Goal: Transaction & Acquisition: Purchase product/service

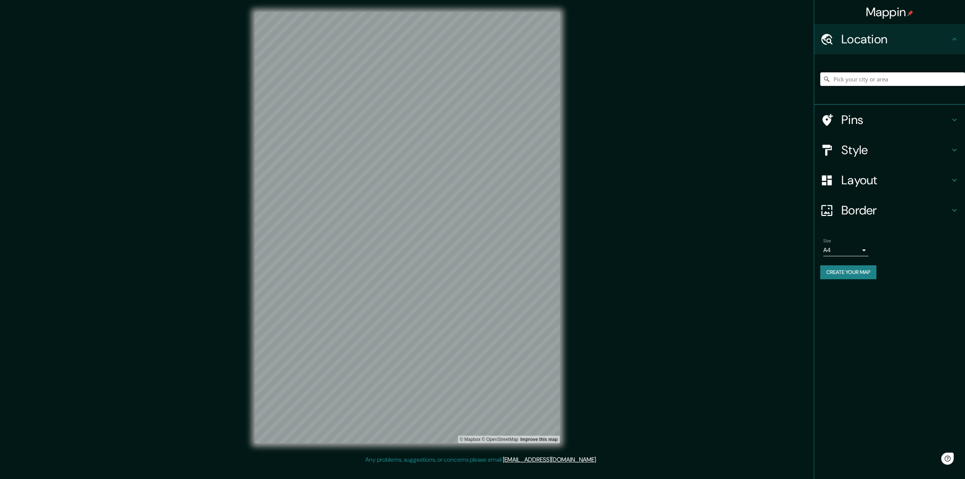
click at [855, 76] on input "Pick your city or area" at bounding box center [893, 79] width 145 height 14
click at [564, 68] on div "© Mapbox © OpenStreetMap Improve this map" at bounding box center [407, 228] width 329 height 456
click at [601, 157] on div "Mappin Location Pins Style Layout Border Choose a border. Hint : you can make l…" at bounding box center [482, 234] width 965 height 468
click at [863, 83] on input "Pick your city or area" at bounding box center [893, 79] width 145 height 14
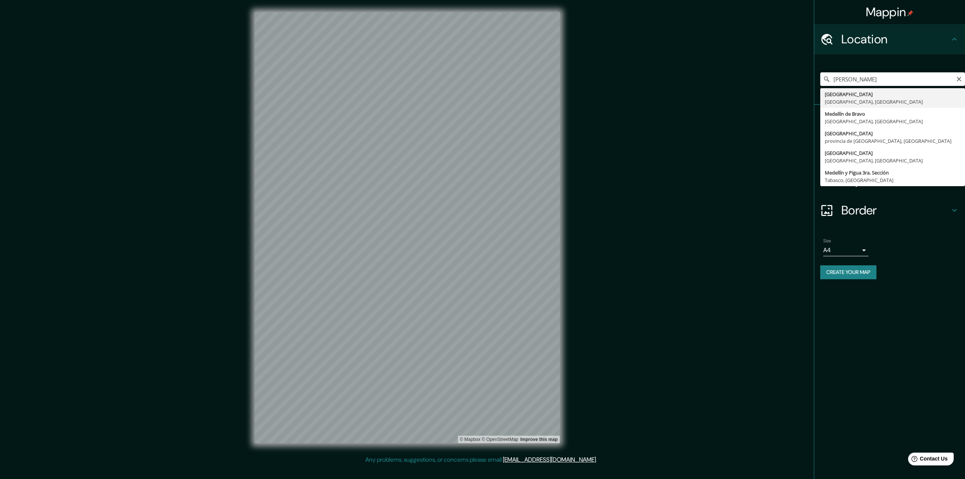
type input "[GEOGRAPHIC_DATA], [GEOGRAPHIC_DATA], [GEOGRAPHIC_DATA]"
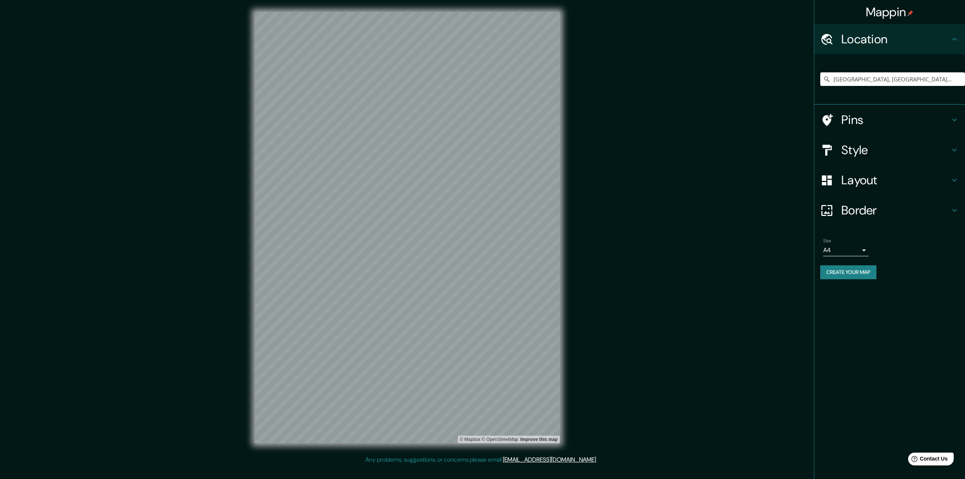
click at [566, 308] on div "© Mapbox © OpenStreetMap Improve this map" at bounding box center [407, 228] width 329 height 456
click at [875, 180] on h4 "Layout" at bounding box center [896, 180] width 109 height 15
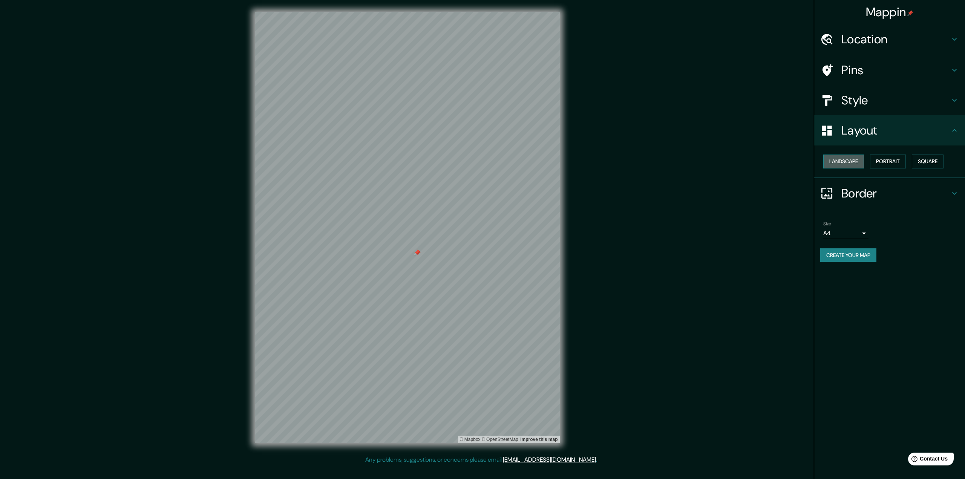
click at [857, 161] on button "Landscape" at bounding box center [844, 162] width 41 height 14
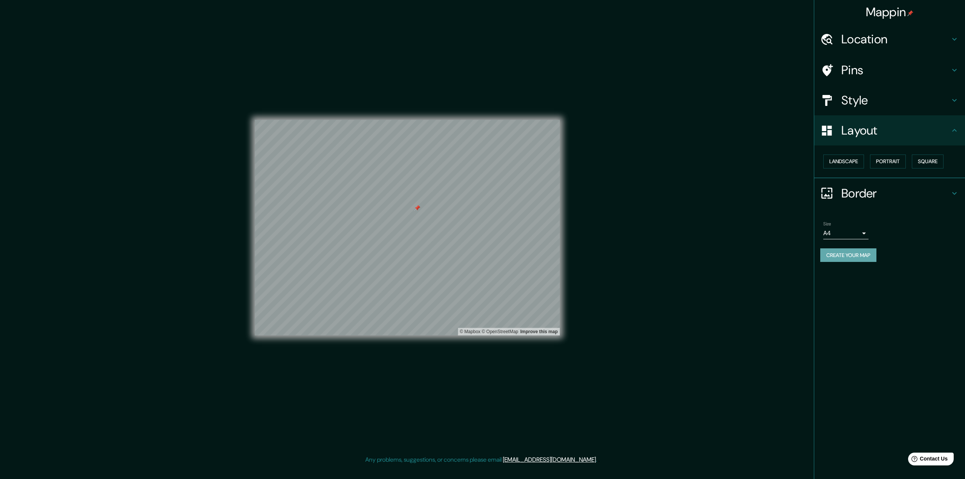
click at [845, 255] on button "Create your map" at bounding box center [849, 255] width 56 height 14
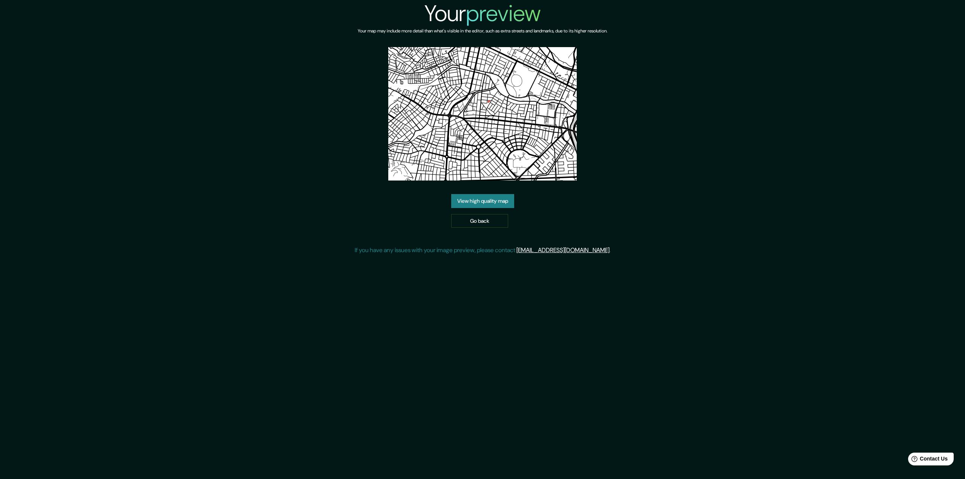
click at [595, 80] on div "Your preview Your map may include more detail than what's visible in the editor…" at bounding box center [483, 130] width 256 height 261
click at [488, 199] on link "View high quality map" at bounding box center [482, 201] width 63 height 14
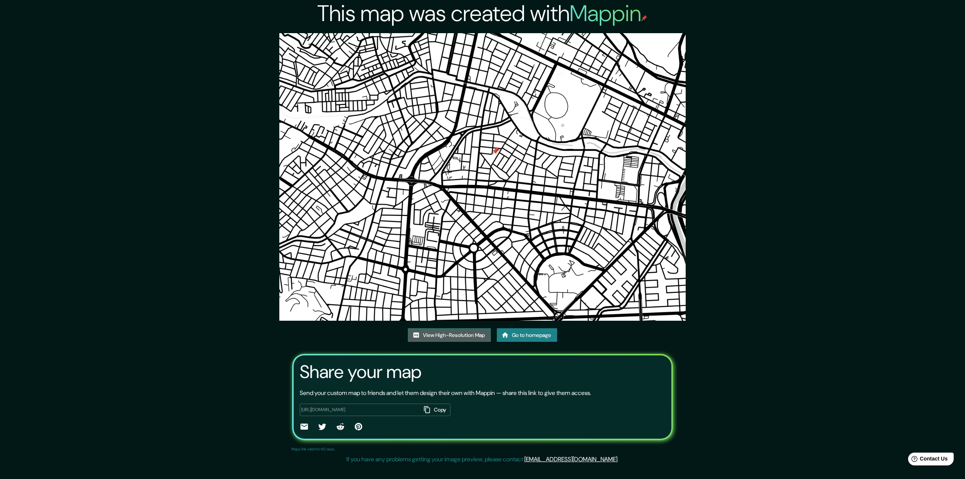
click at [449, 337] on link "View High-Resolution Map" at bounding box center [449, 335] width 83 height 14
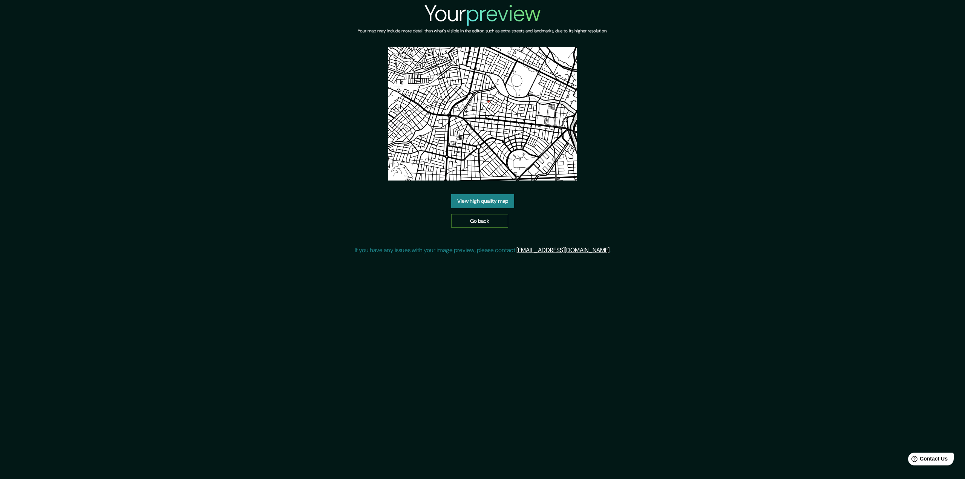
click at [486, 223] on link "Go back" at bounding box center [479, 221] width 57 height 14
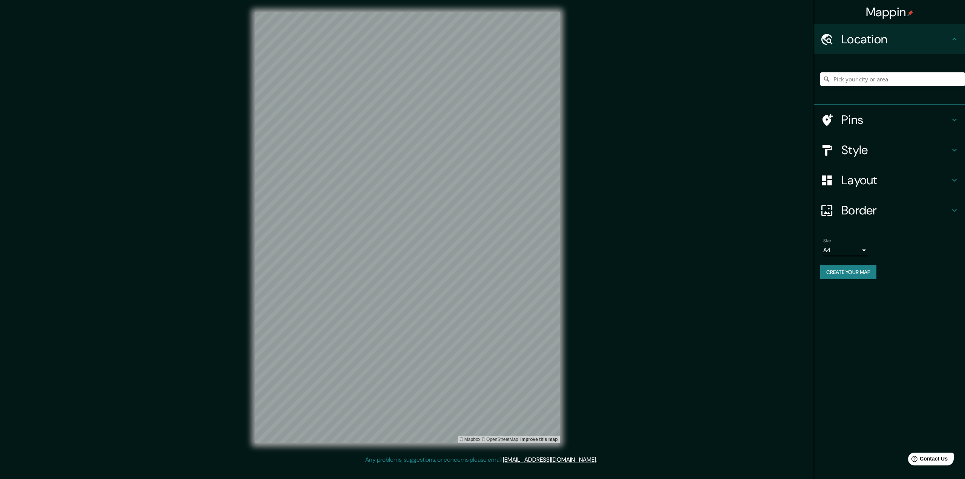
click at [847, 74] on input "Pick your city or area" at bounding box center [893, 79] width 145 height 14
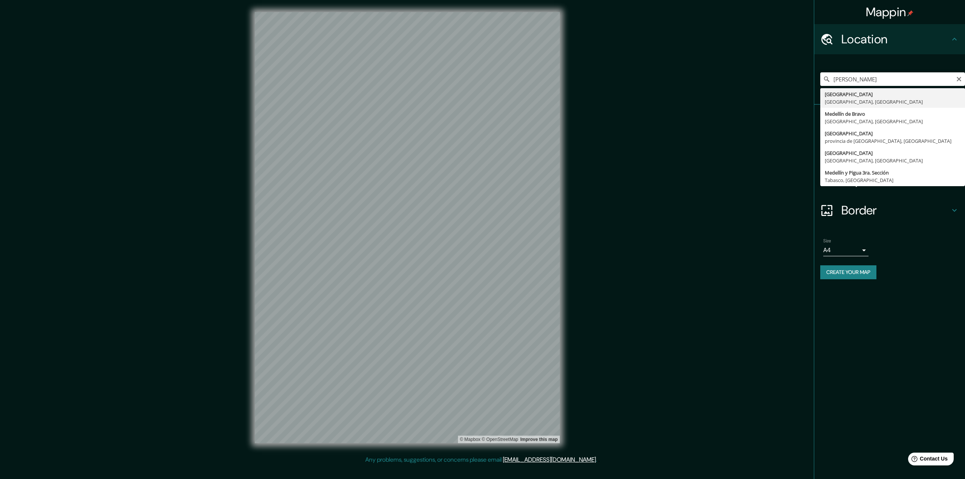
type input "[GEOGRAPHIC_DATA], [GEOGRAPHIC_DATA], [GEOGRAPHIC_DATA]"
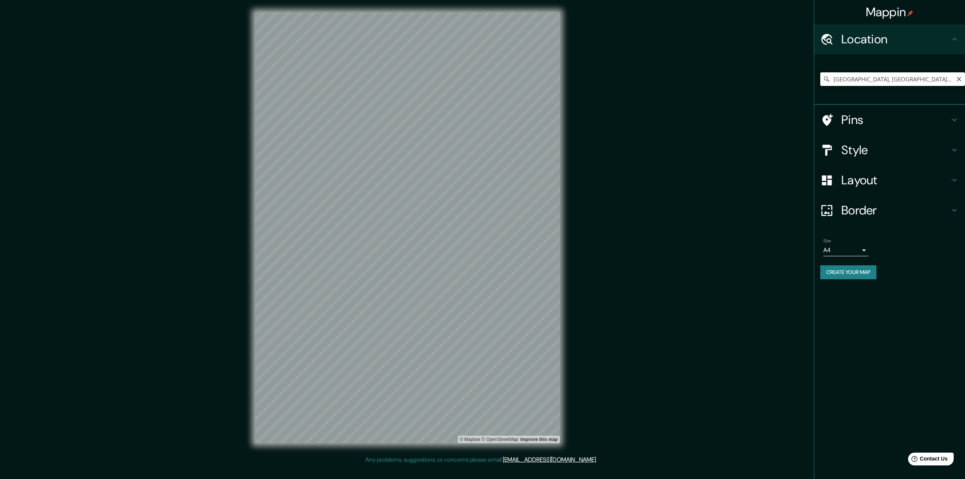
click at [881, 83] on input "[GEOGRAPHIC_DATA], [GEOGRAPHIC_DATA], [GEOGRAPHIC_DATA]" at bounding box center [893, 79] width 145 height 14
